Goal: Task Accomplishment & Management: Manage account settings

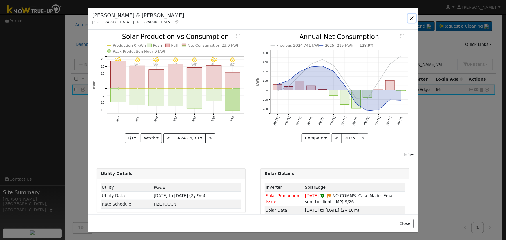
click at [414, 18] on button "button" at bounding box center [412, 18] width 8 height 8
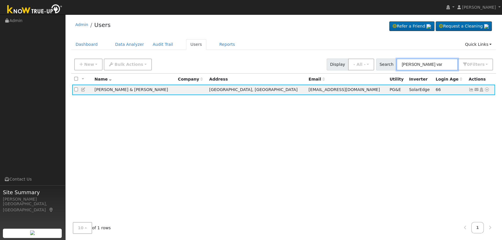
drag, startPoint x: 432, startPoint y: 63, endPoint x: 379, endPoint y: 51, distance: 54.0
click at [379, 51] on div "Admin Users Refer a Friend Request a Cleaning" at bounding box center [283, 127] width 431 height 221
type input "g"
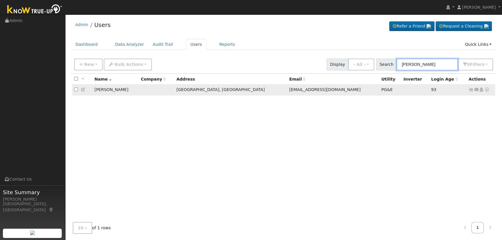
type input "[PERSON_NAME]"
click at [470, 91] on icon at bounding box center [471, 90] width 5 height 4
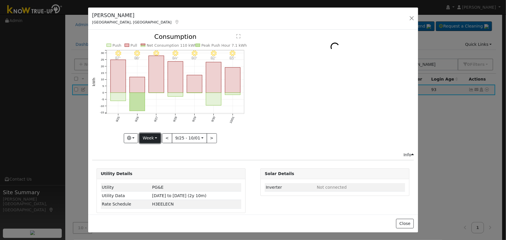
click at [147, 139] on button "Week" at bounding box center [150, 138] width 21 height 10
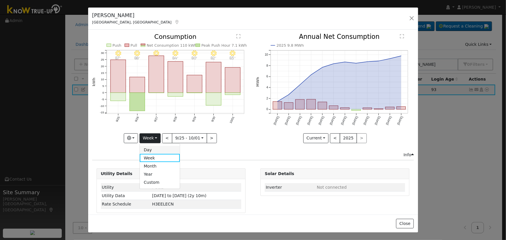
click at [155, 149] on link "Day" at bounding box center [160, 150] width 40 height 8
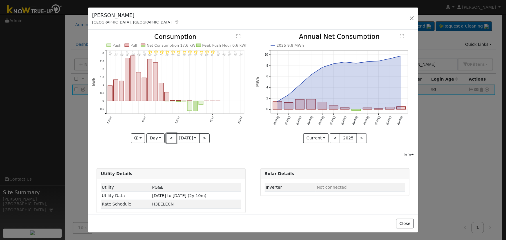
click at [166, 137] on button "<" at bounding box center [171, 138] width 10 height 10
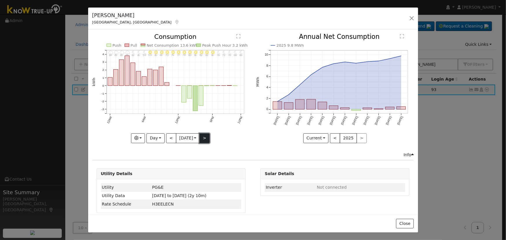
click at [204, 135] on button ">" at bounding box center [205, 138] width 10 height 10
type input "[DATE]"
